Goal: Task Accomplishment & Management: Use online tool/utility

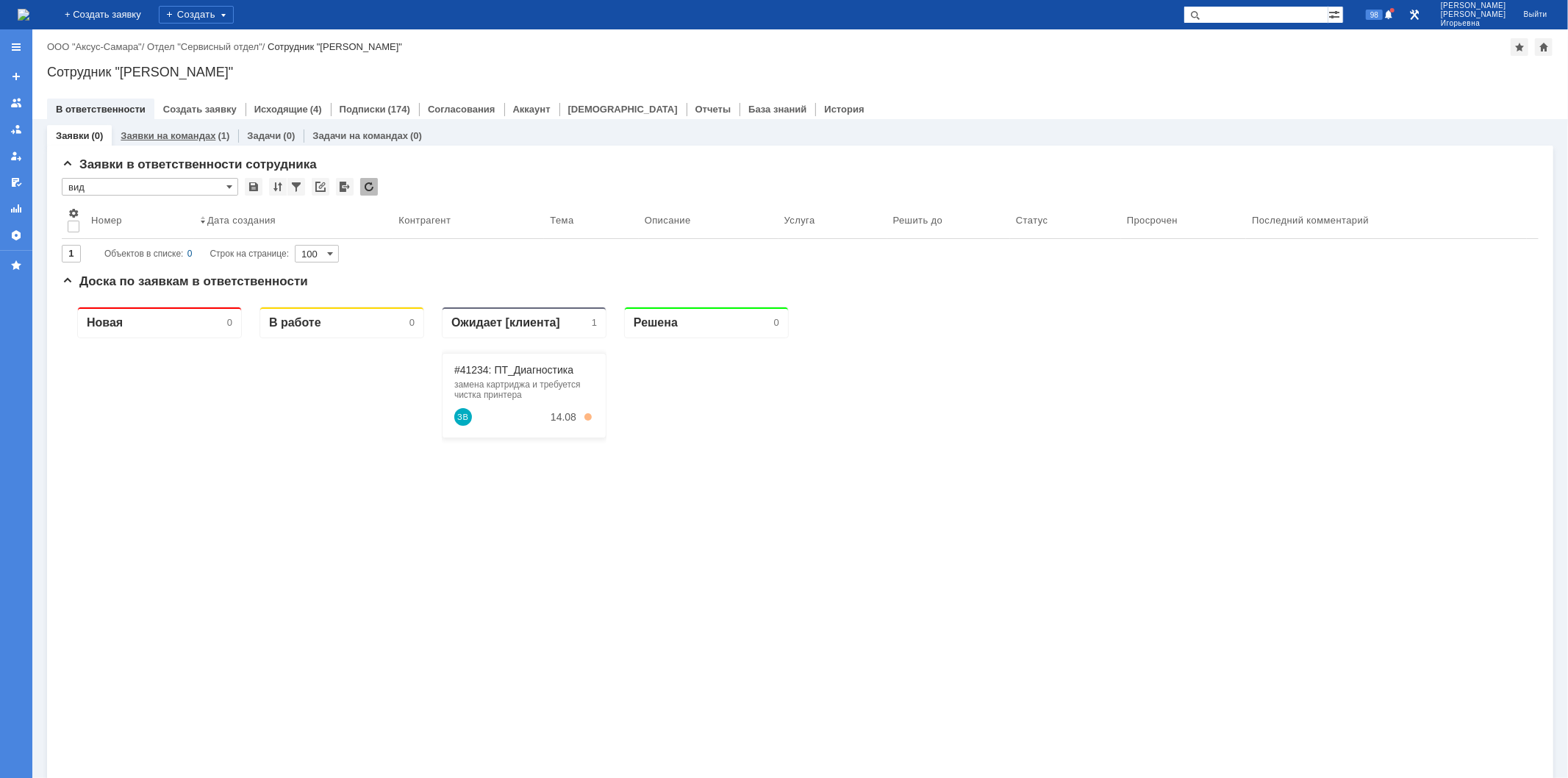
click at [190, 131] on link "Заявки на командах" at bounding box center [168, 135] width 95 height 11
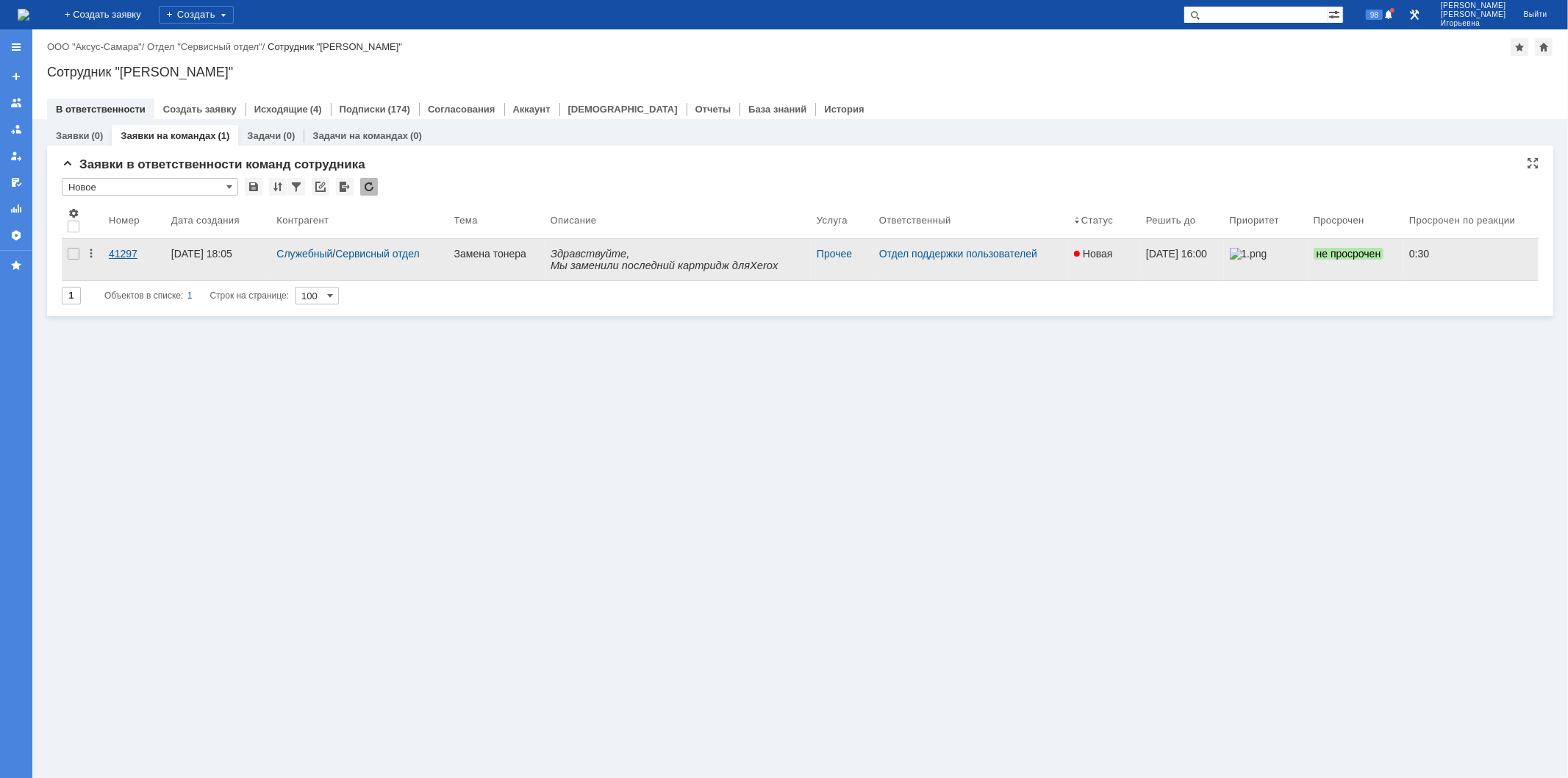
click at [127, 255] on div "41297" at bounding box center [134, 254] width 51 height 12
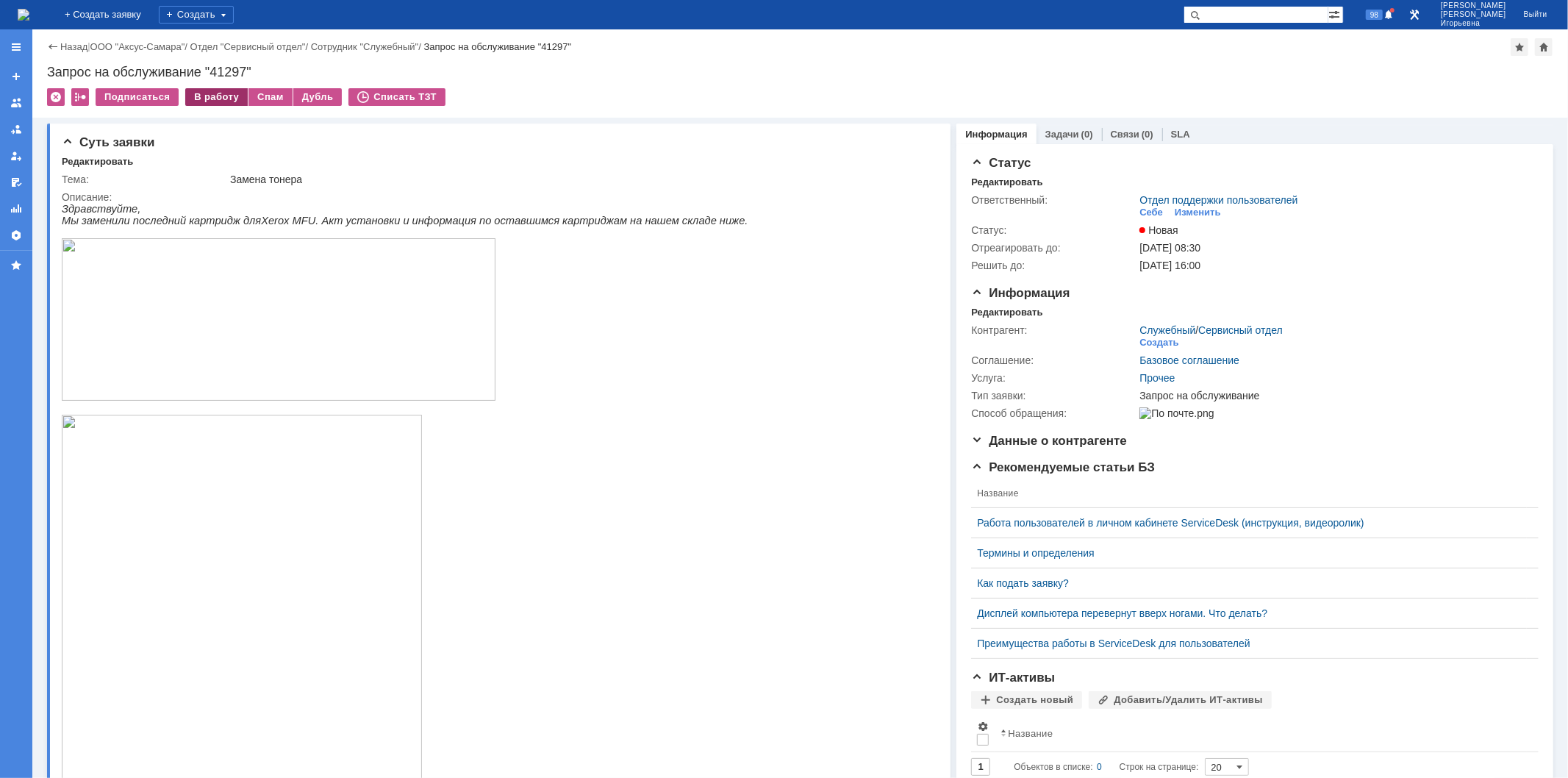
click at [210, 98] on div "В работу" at bounding box center [216, 97] width 63 height 18
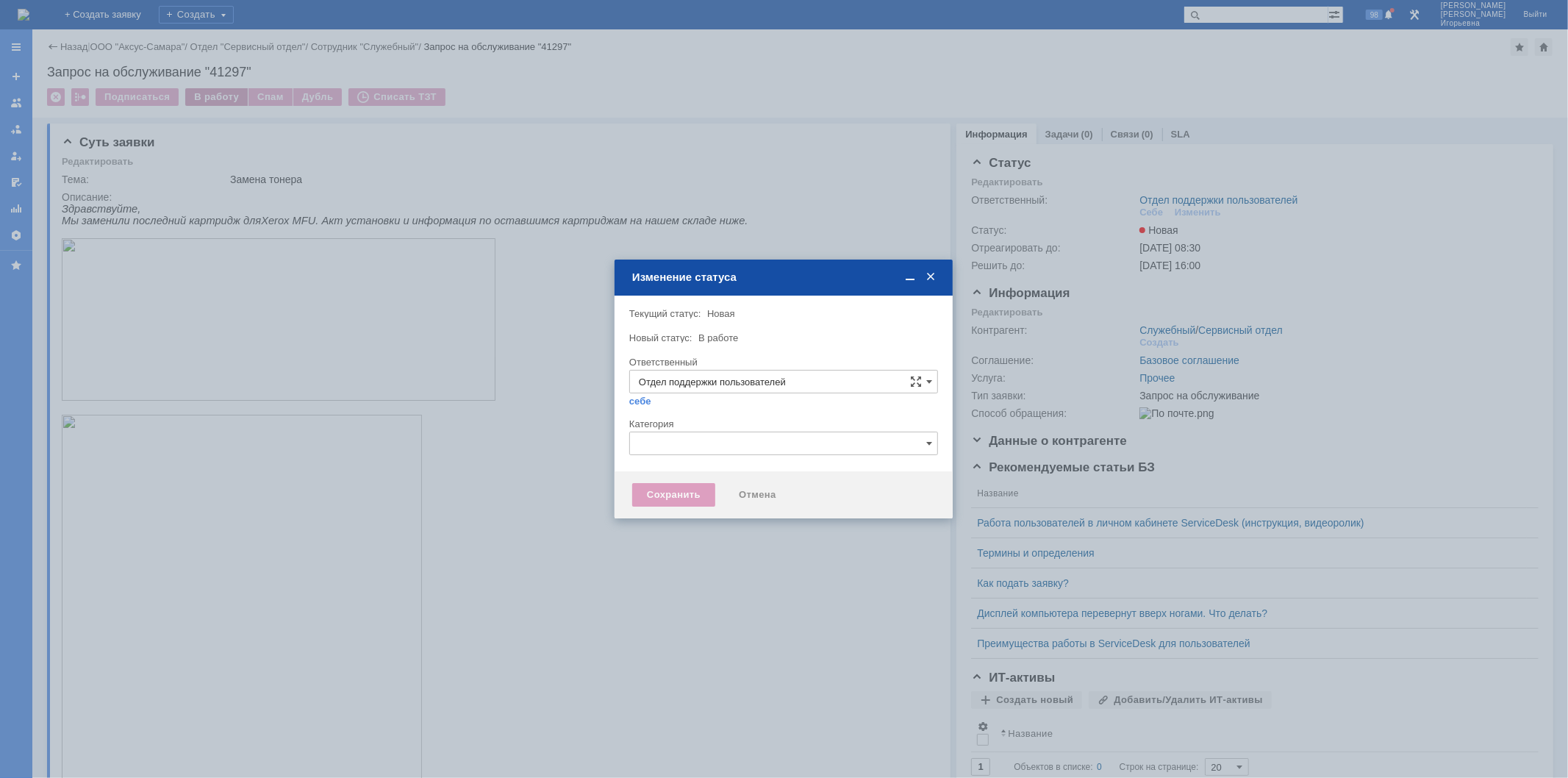
type input "[PERSON_NAME]"
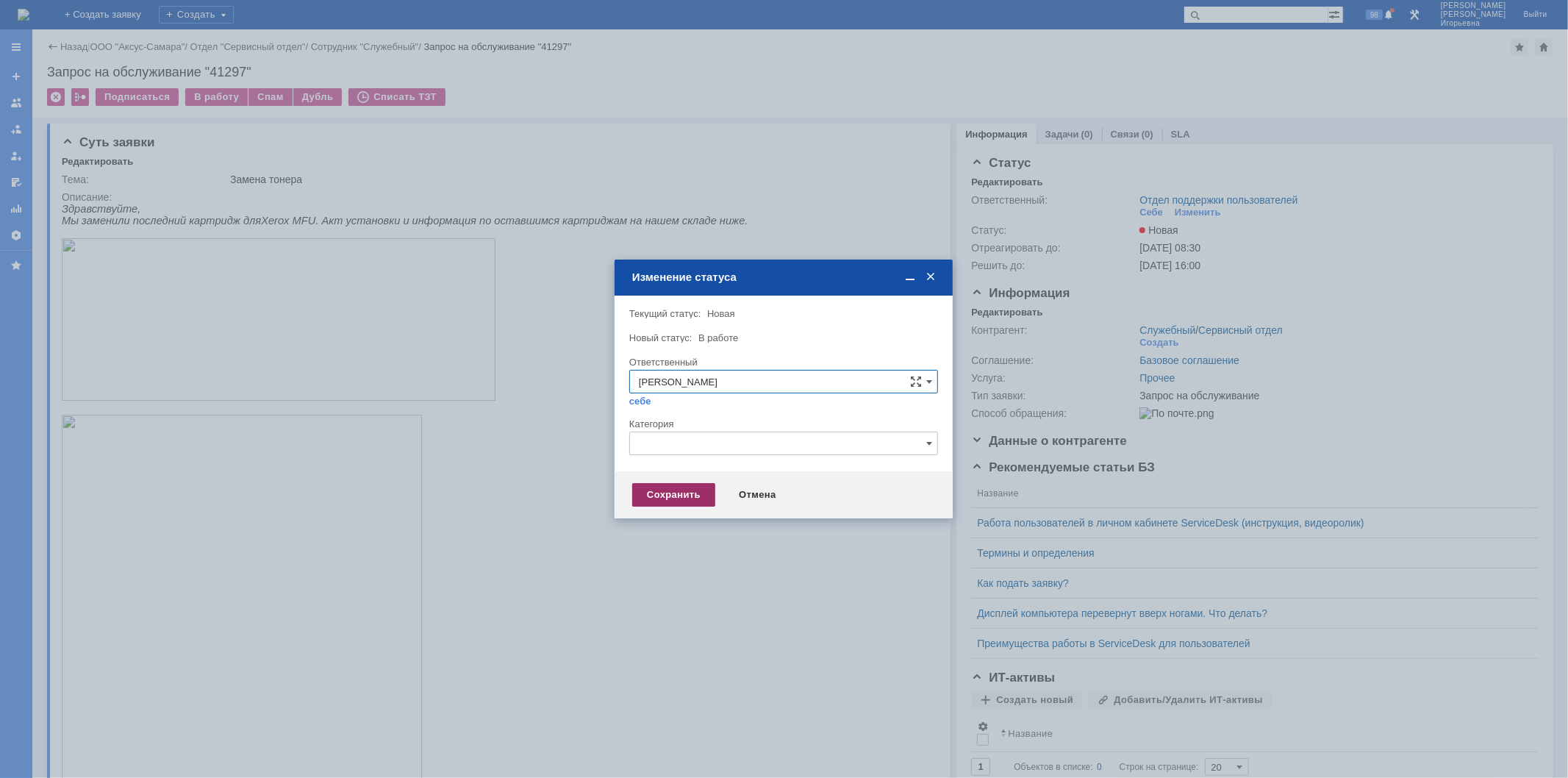
click at [689, 492] on div "Сохранить" at bounding box center [673, 495] width 83 height 24
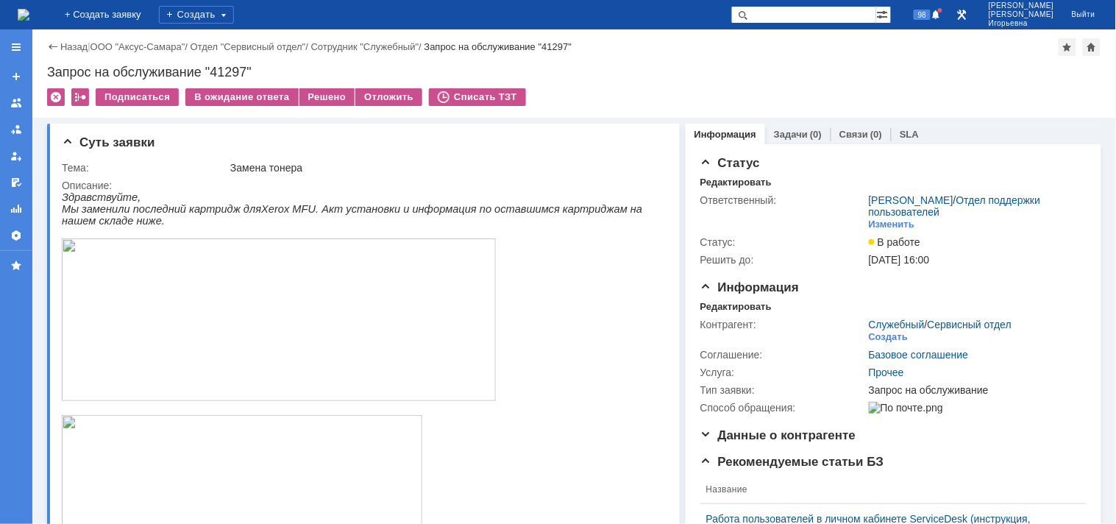
click at [29, 17] on img at bounding box center [24, 15] width 12 height 12
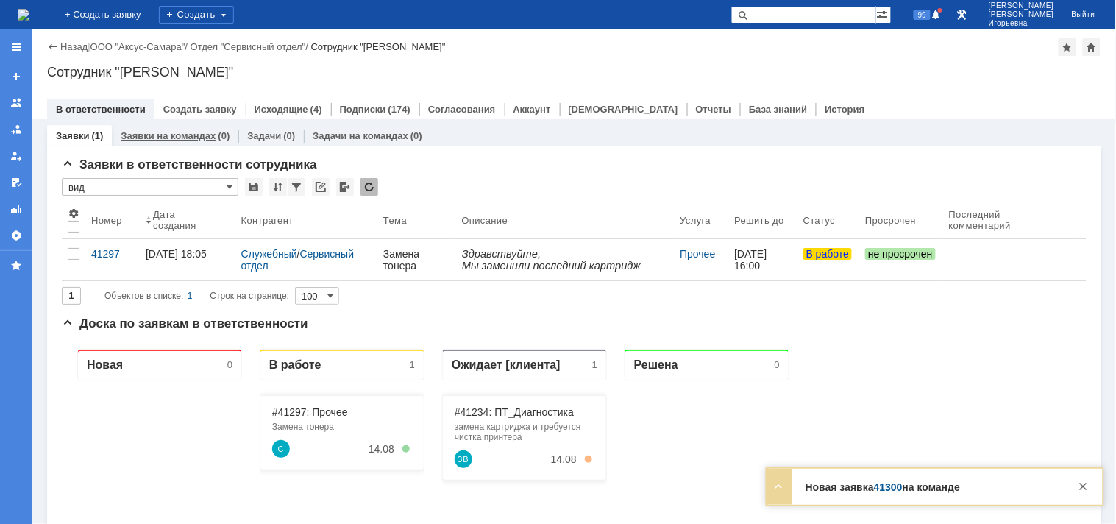
click at [185, 138] on link "Заявки на командах" at bounding box center [168, 135] width 95 height 11
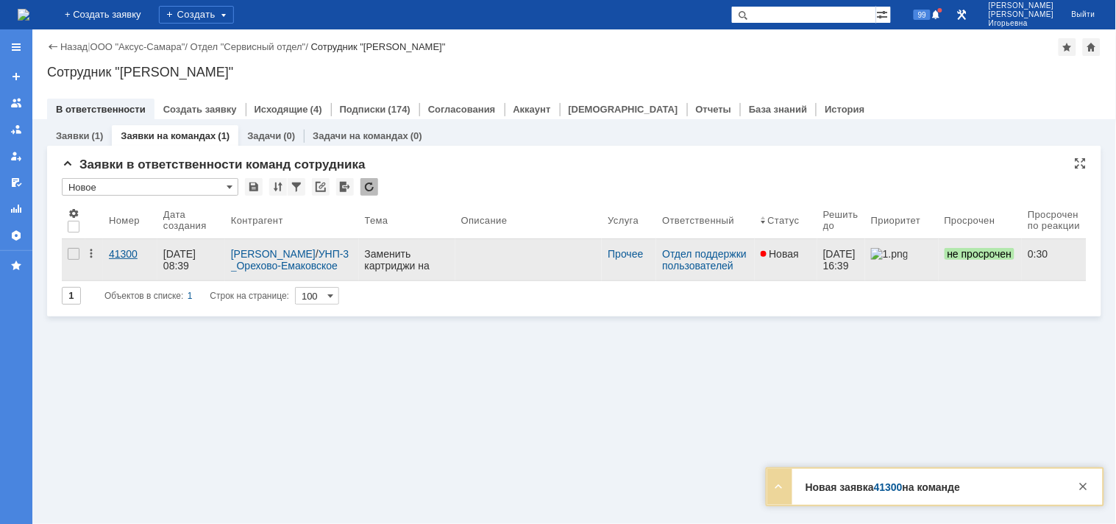
click at [127, 253] on div "41300" at bounding box center [130, 254] width 43 height 12
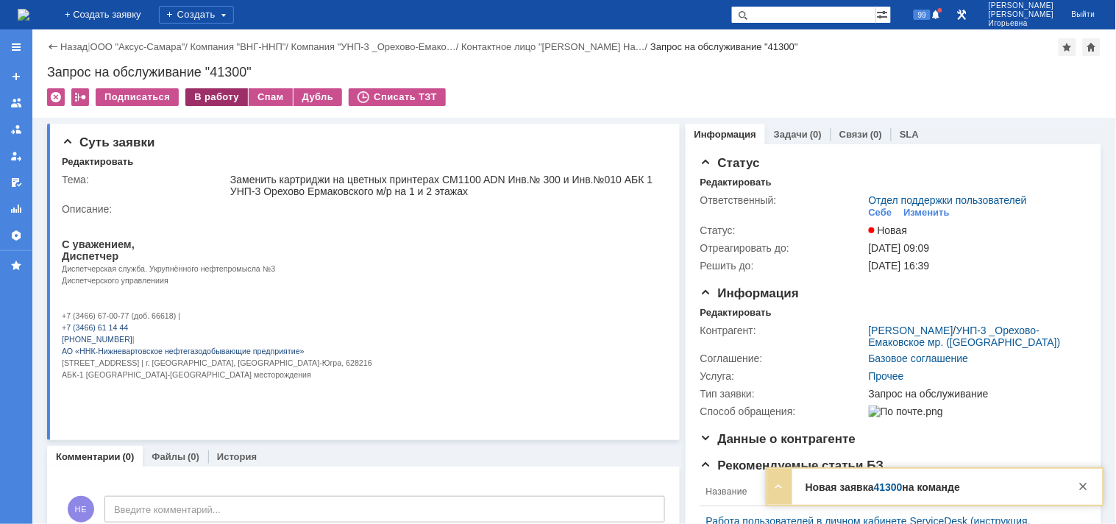
click at [208, 97] on div "В работу" at bounding box center [216, 97] width 63 height 18
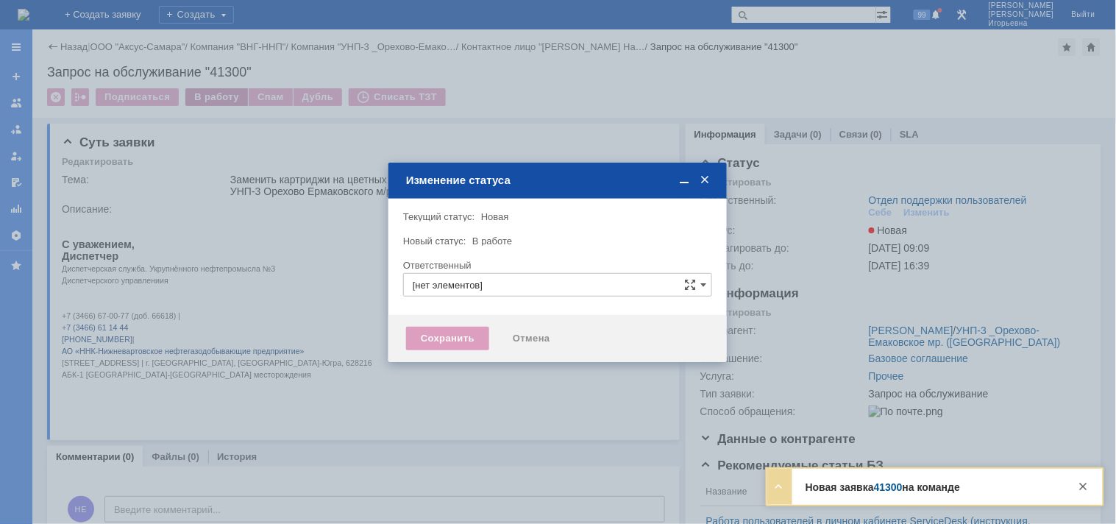
type input "Отдел поддержки пользователей"
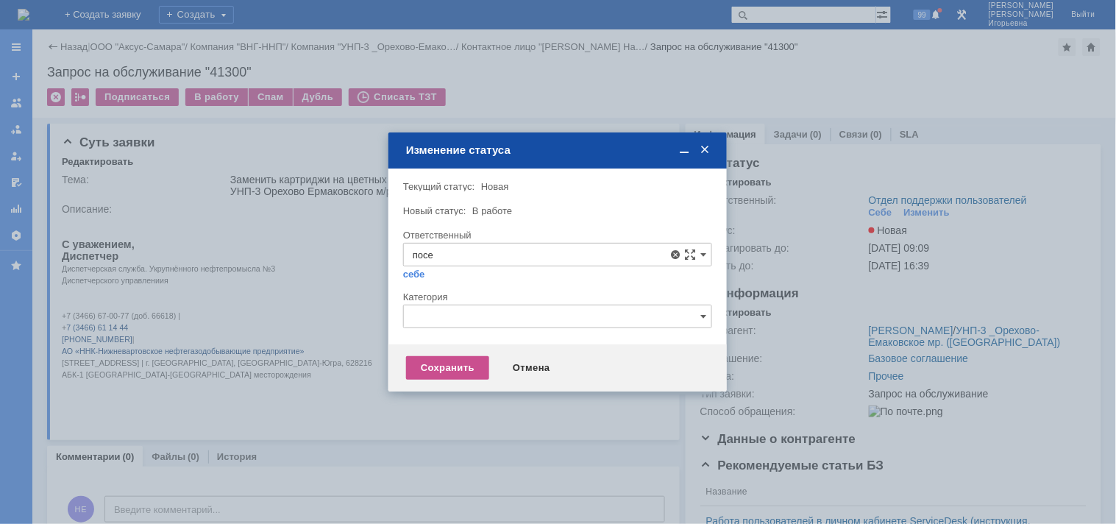
click at [524, 358] on span "Поселённова Виктория Александровна" at bounding box center [558, 361] width 290 height 12
type input "Поселённова Виктория Александровна"
click at [446, 364] on div "Сохранить" at bounding box center [447, 368] width 83 height 24
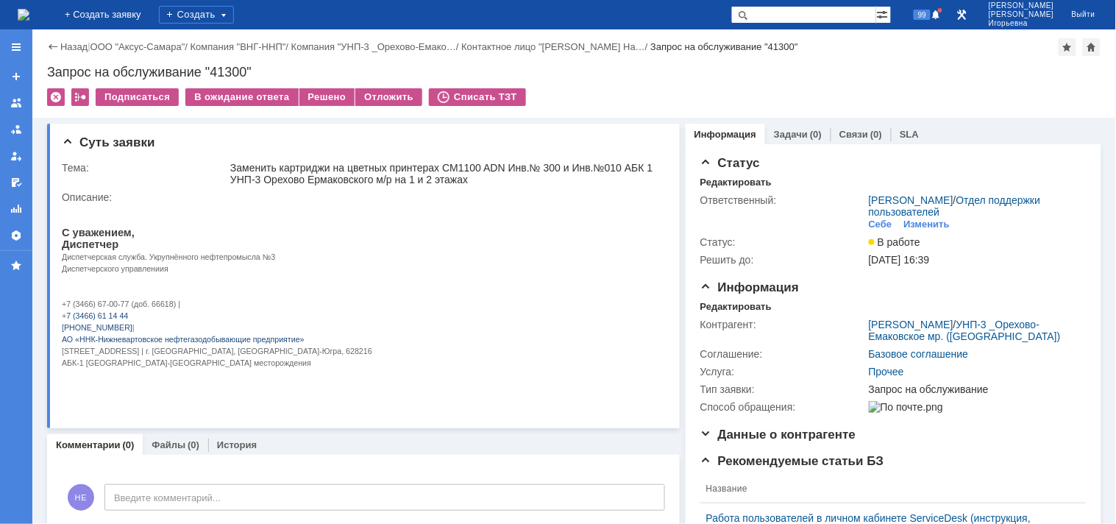
click at [233, 72] on div "Запрос на обслуживание "41300"" at bounding box center [574, 72] width 1055 height 15
copy div "41300"
click at [29, 9] on img at bounding box center [24, 15] width 12 height 12
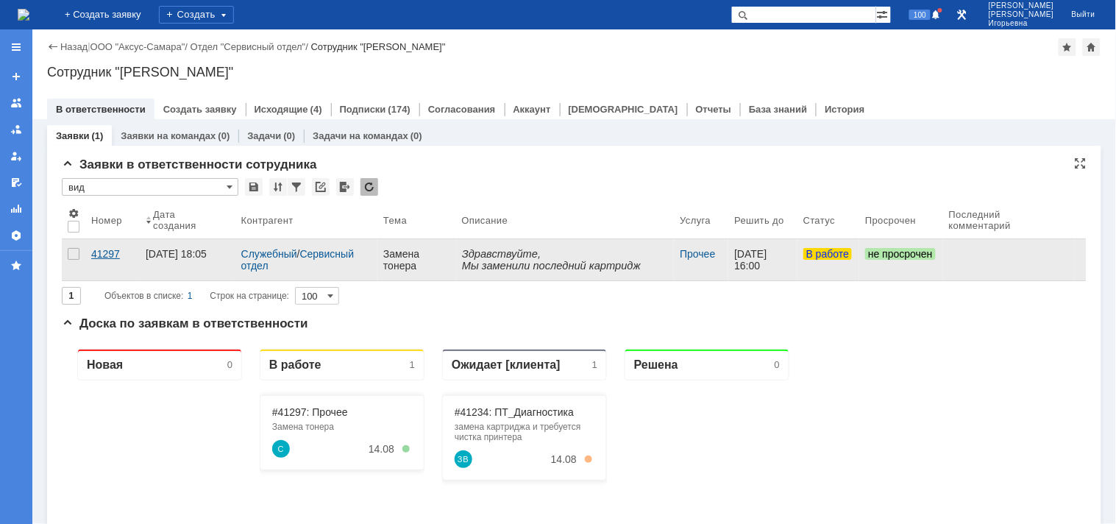
click at [105, 253] on div "41297" at bounding box center [112, 254] width 43 height 12
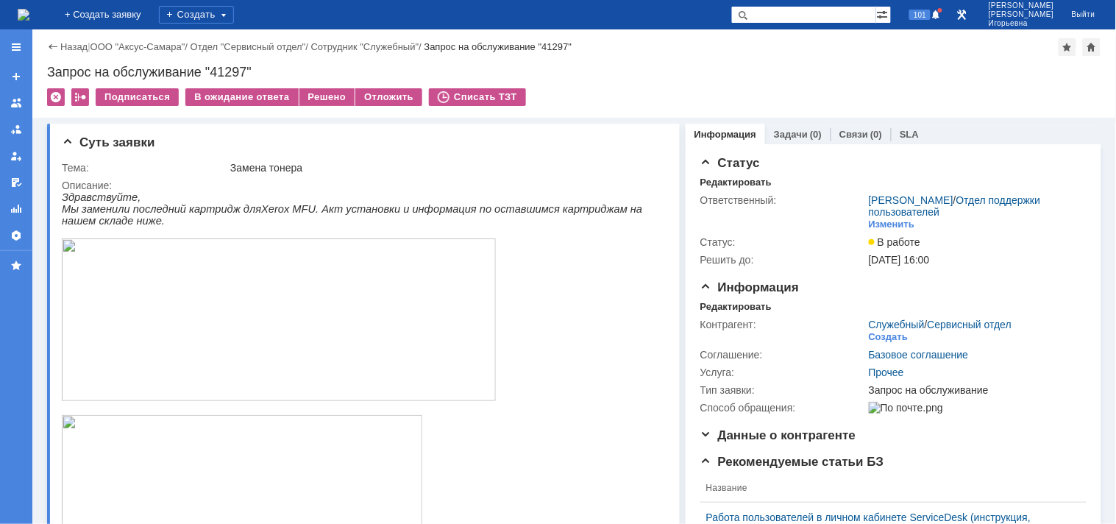
click at [29, 10] on img at bounding box center [24, 15] width 12 height 12
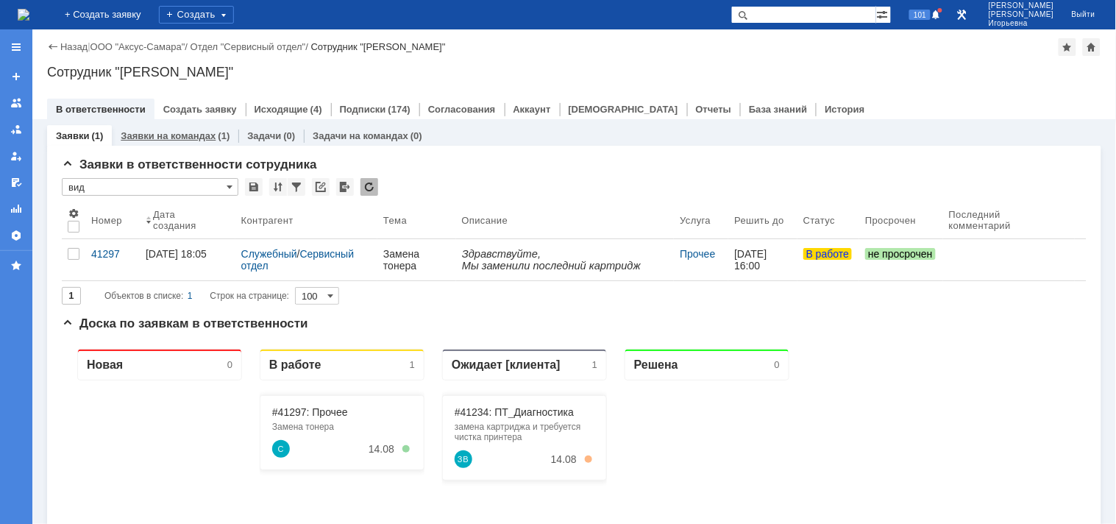
click at [165, 138] on link "Заявки на командах" at bounding box center [168, 135] width 95 height 11
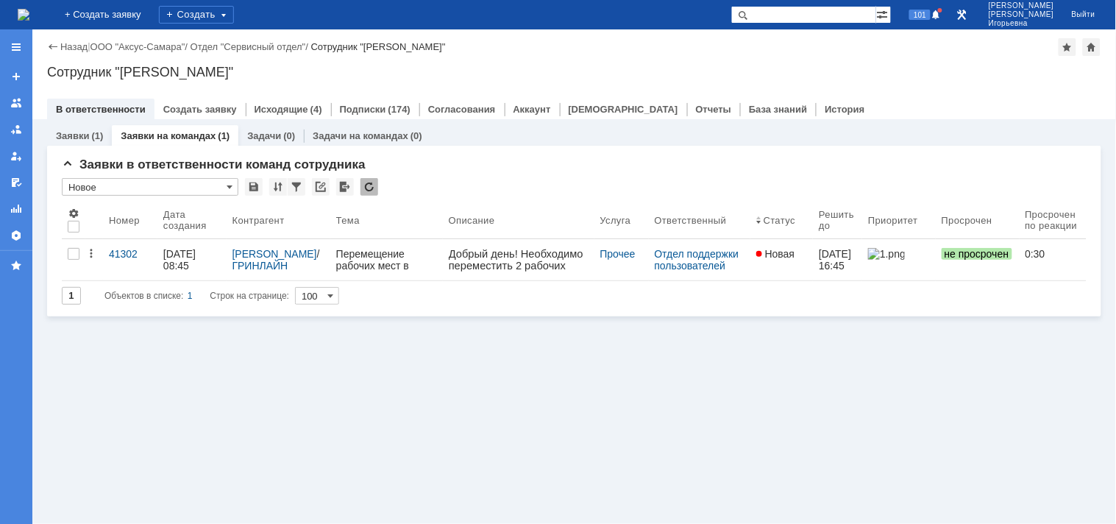
click at [121, 252] on div "41302" at bounding box center [130, 254] width 43 height 12
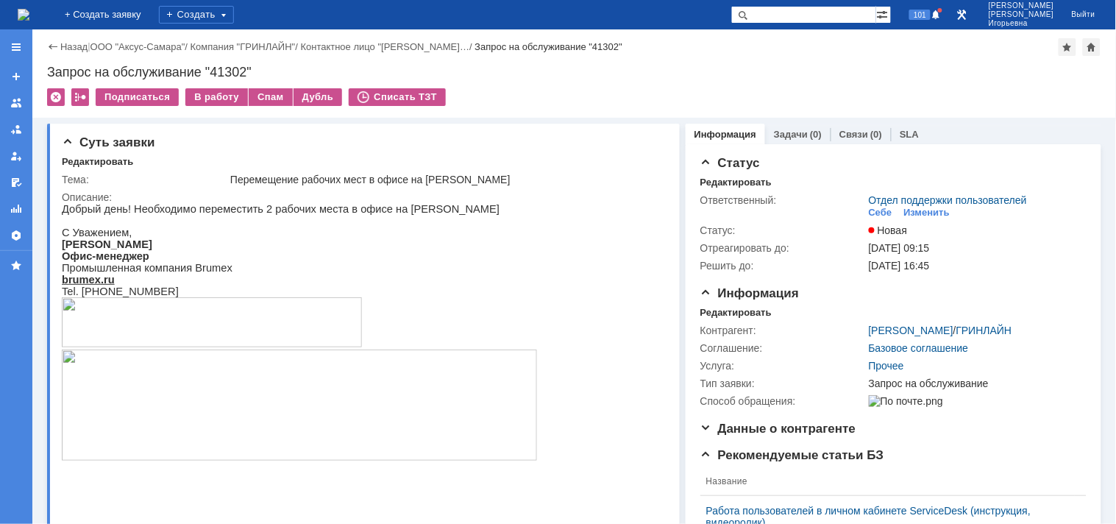
click at [29, 20] on img at bounding box center [24, 15] width 12 height 12
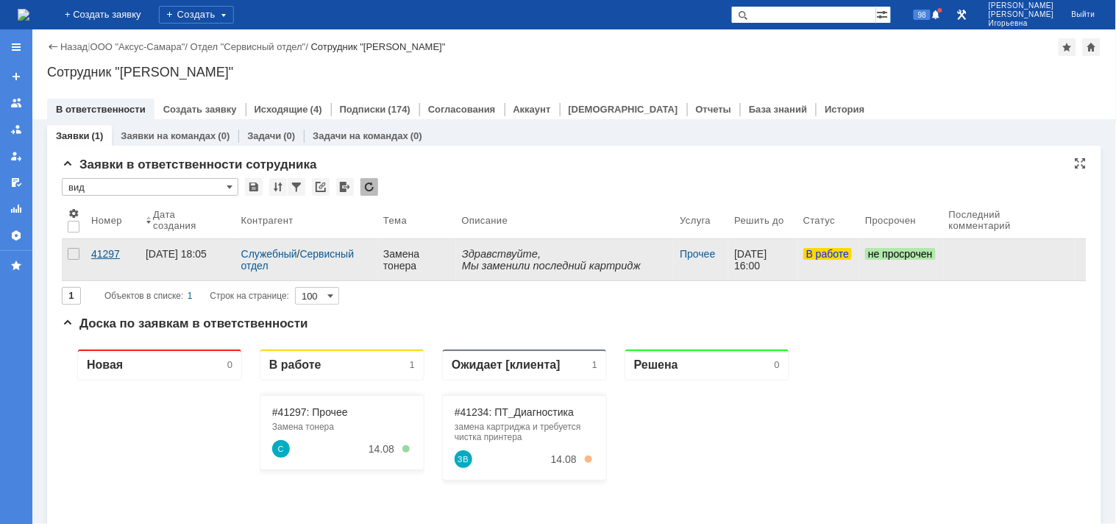
click at [98, 248] on div "41297" at bounding box center [112, 254] width 43 height 12
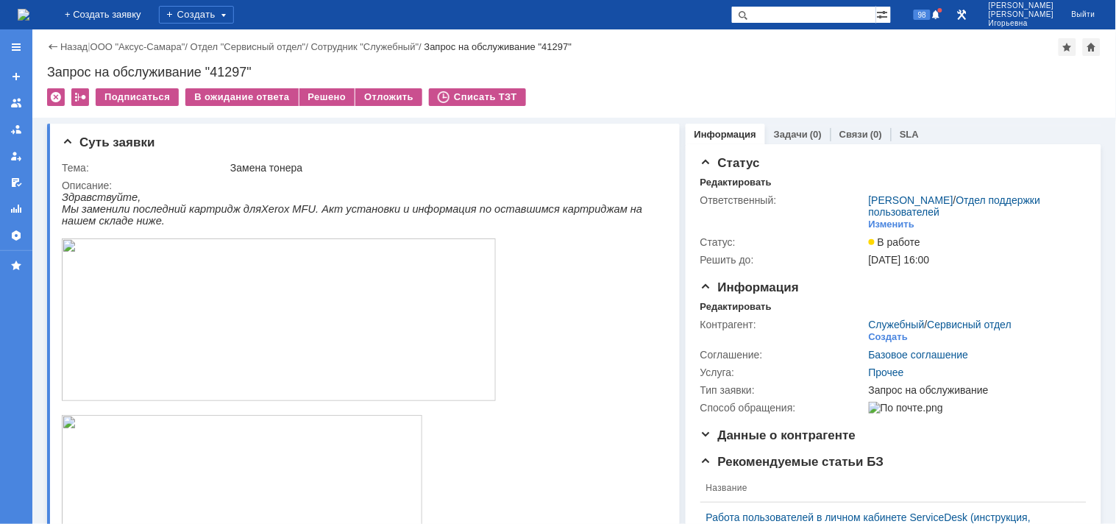
click at [231, 70] on div "Запрос на обслуживание "41297"" at bounding box center [574, 72] width 1055 height 15
copy div "41297"
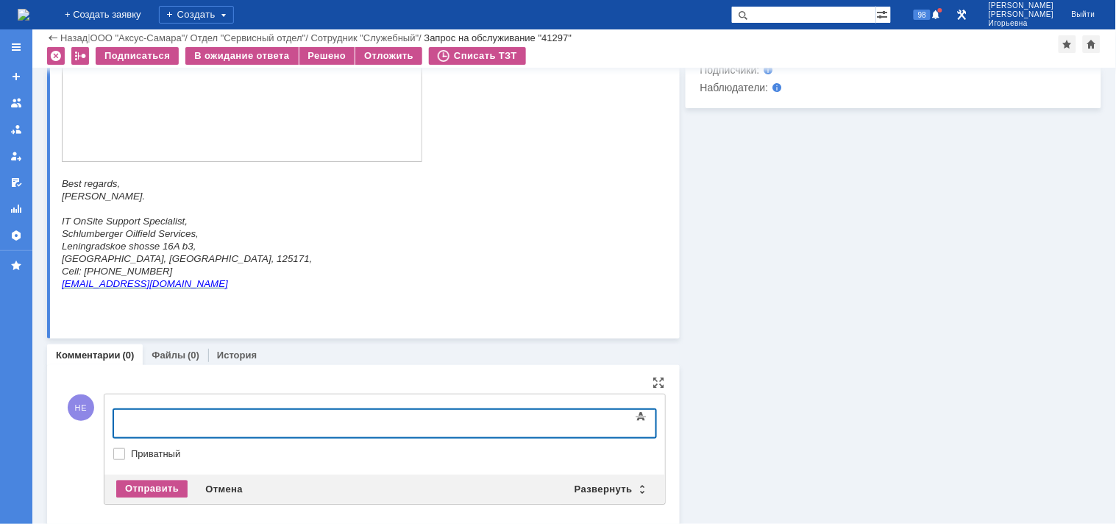
scroll to position [733, 0]
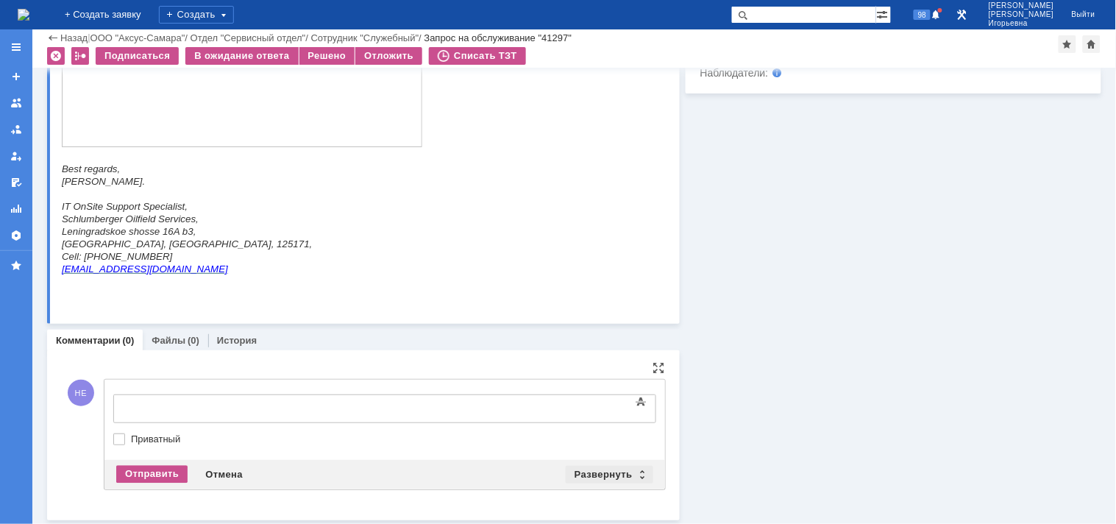
click at [637, 468] on div "Развернуть" at bounding box center [610, 475] width 88 height 18
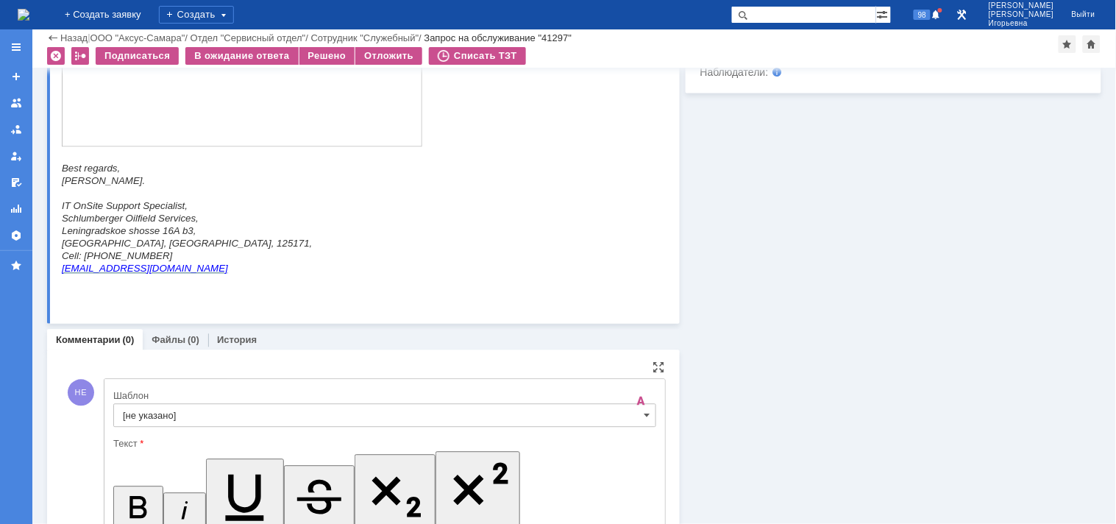
scroll to position [0, 0]
click at [634, 413] on input "[не указано]" at bounding box center [384, 416] width 543 height 24
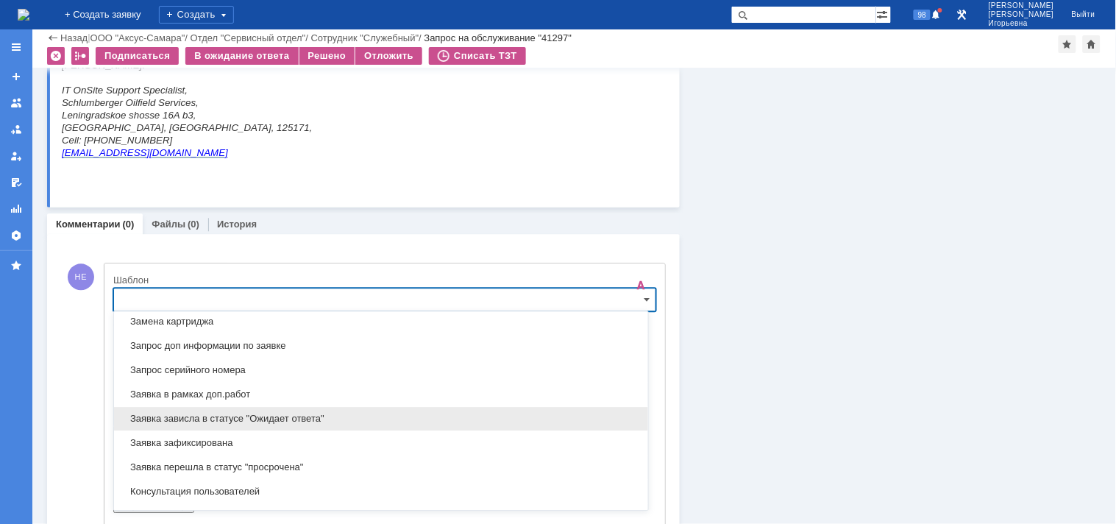
scroll to position [760, 0]
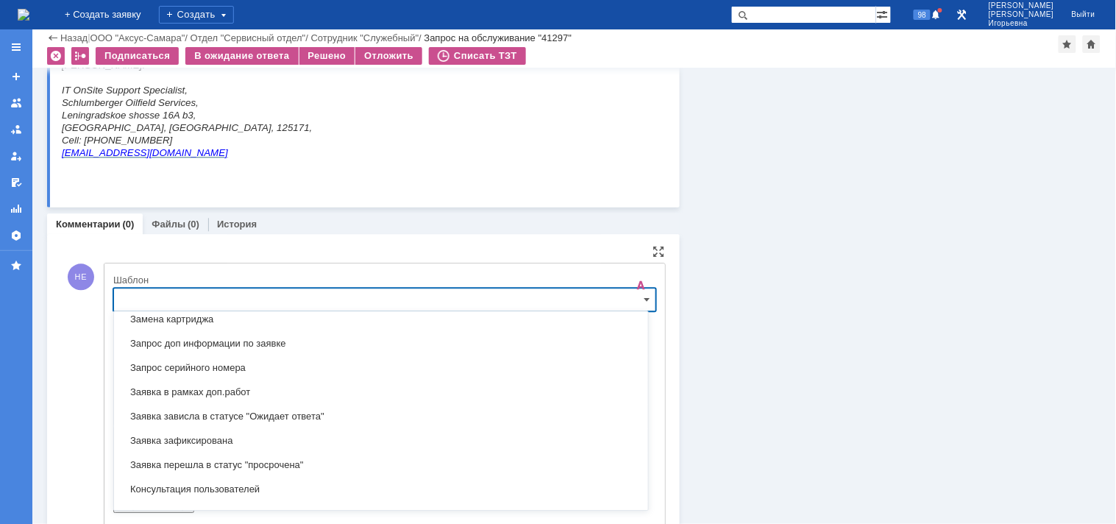
drag, startPoint x: 155, startPoint y: 319, endPoint x: 188, endPoint y: 319, distance: 33.1
click at [155, 319] on span "Замена картриджа" at bounding box center [381, 320] width 517 height 12
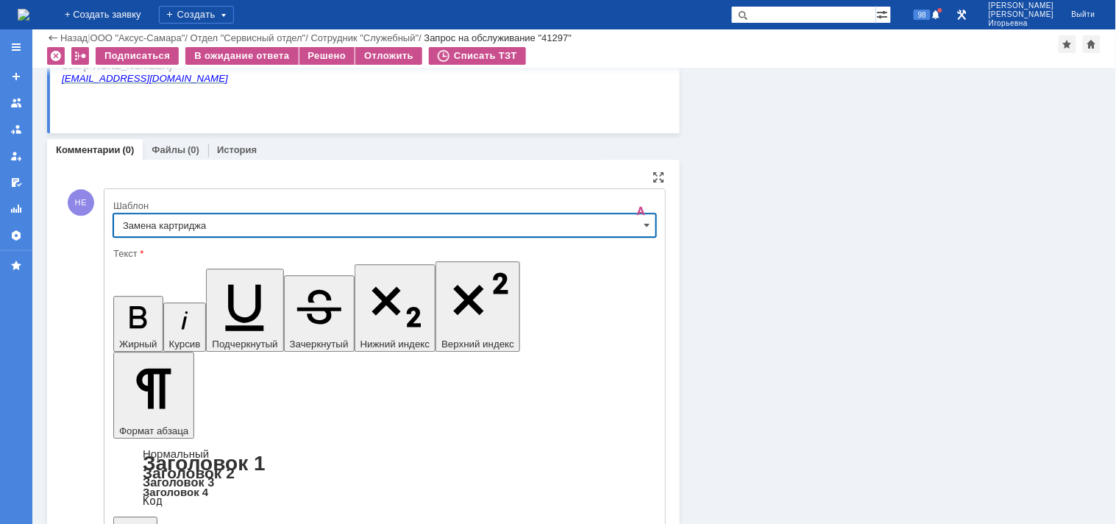
type input "Замена картриджа"
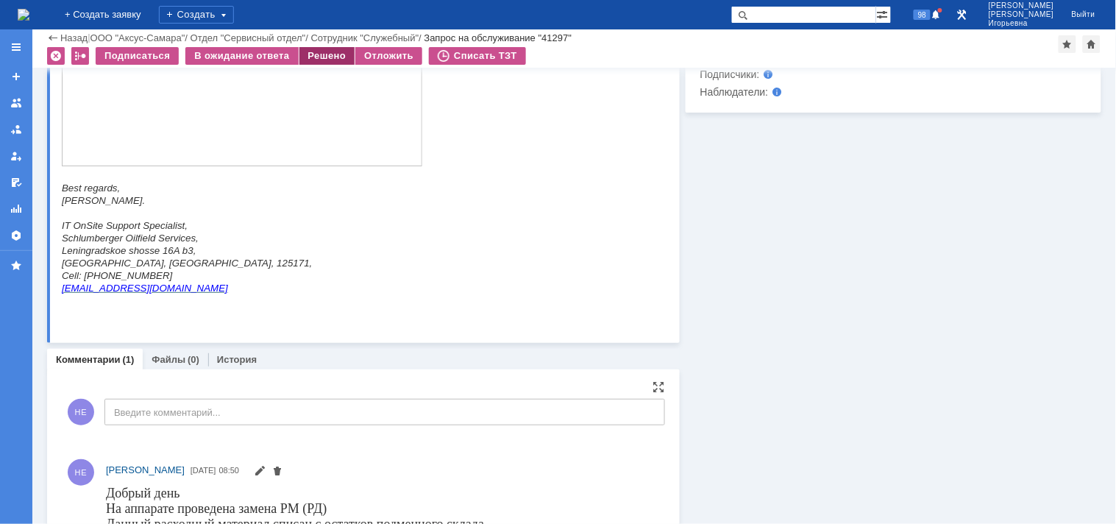
scroll to position [835, 0]
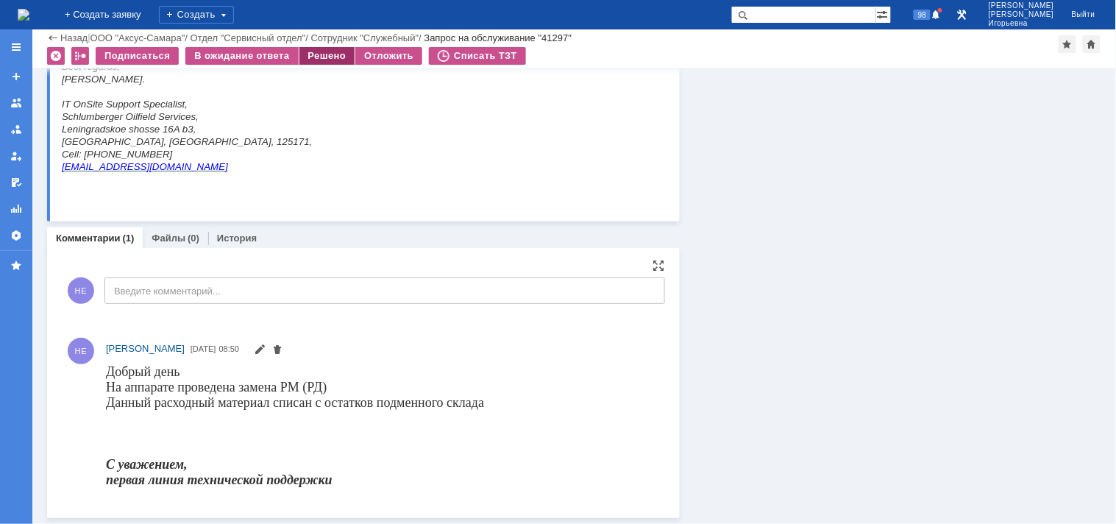
click at [316, 52] on div "Решено" at bounding box center [328, 56] width 56 height 18
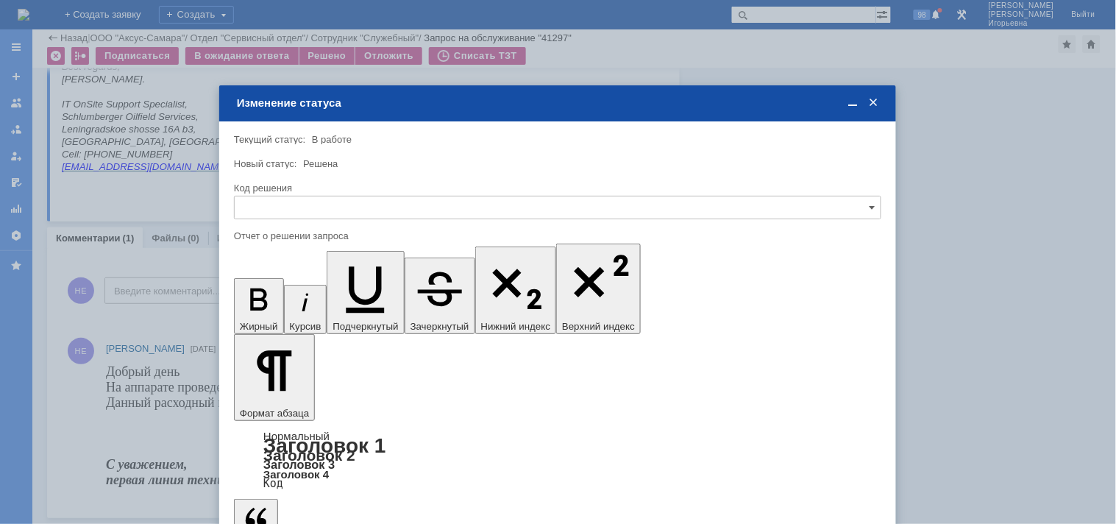
scroll to position [0, 0]
drag, startPoint x: 271, startPoint y: 197, endPoint x: 276, endPoint y: 204, distance: 8.4
click at [271, 199] on input "text" at bounding box center [558, 208] width 648 height 24
click at [265, 302] on span "Решено" at bounding box center [558, 307] width 628 height 12
type input "Решено"
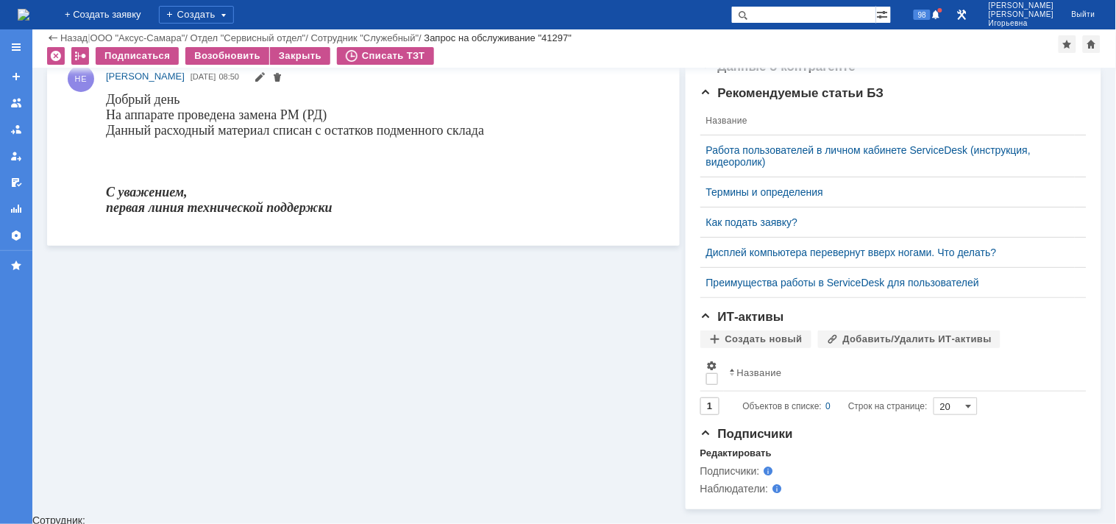
click at [29, 9] on img at bounding box center [24, 15] width 12 height 12
